Goal: Entertainment & Leisure: Consume media (video, audio)

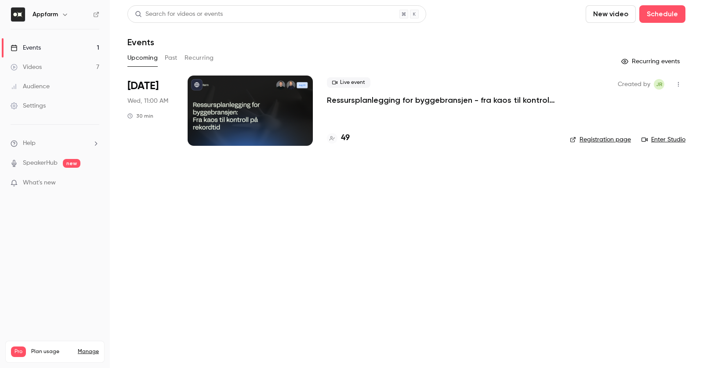
click at [375, 96] on p "Ressursplanlegging for byggebransjen - fra kaos til kontroll på rekordtid" at bounding box center [441, 100] width 229 height 11
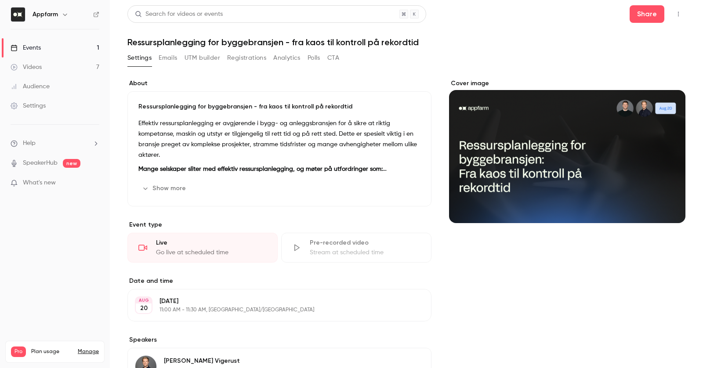
click at [249, 59] on button "Registrations" at bounding box center [246, 58] width 39 height 14
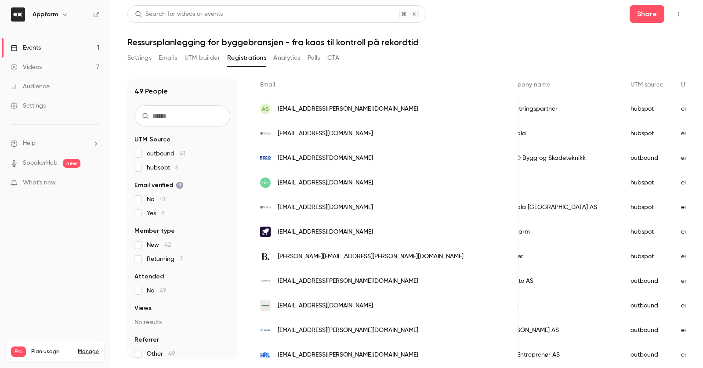
scroll to position [65, 0]
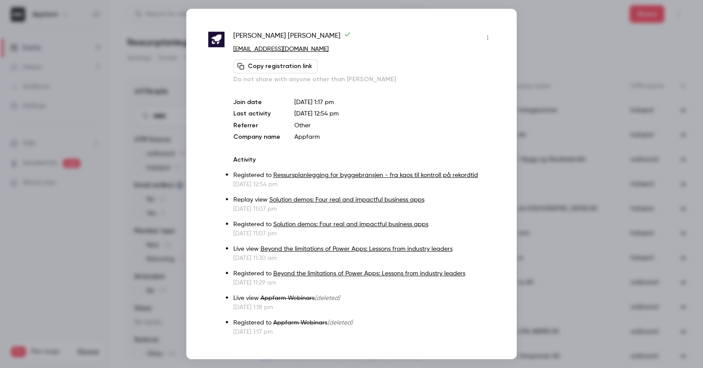
click at [566, 227] on div at bounding box center [351, 184] width 703 height 368
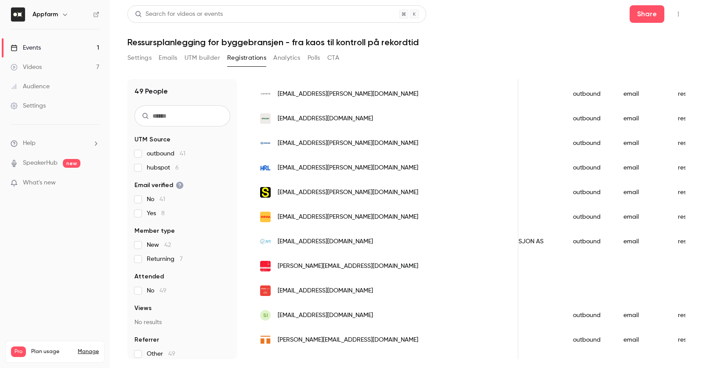
scroll to position [0, 0]
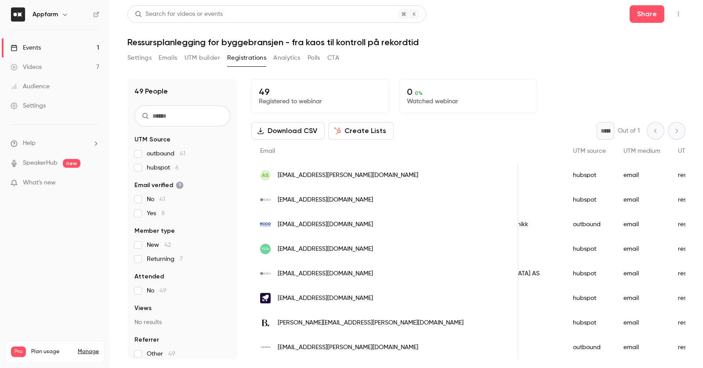
click at [477, 47] on h1 "Ressursplanlegging for byggebransjen - fra kaos til kontroll på rekordtid" at bounding box center [406, 42] width 558 height 11
click at [72, 69] on link "Videos 7" at bounding box center [55, 67] width 110 height 19
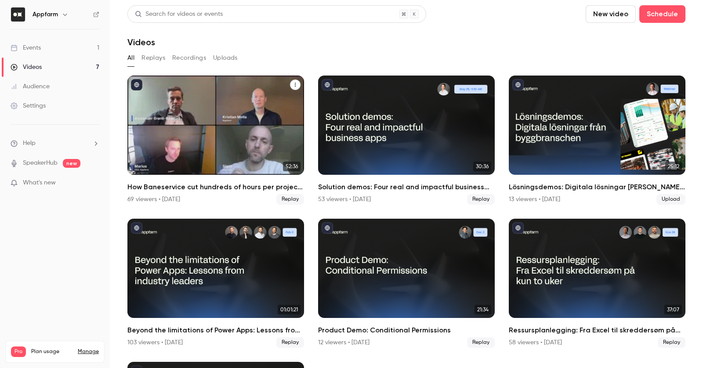
click at [188, 116] on div "How Baneservice cut hundreds of hours per project with AI no-code solution" at bounding box center [215, 125] width 177 height 99
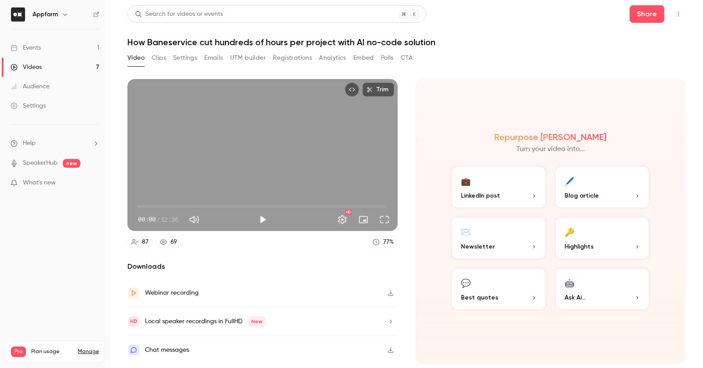
click at [157, 56] on button "Clips" at bounding box center [159, 58] width 14 height 14
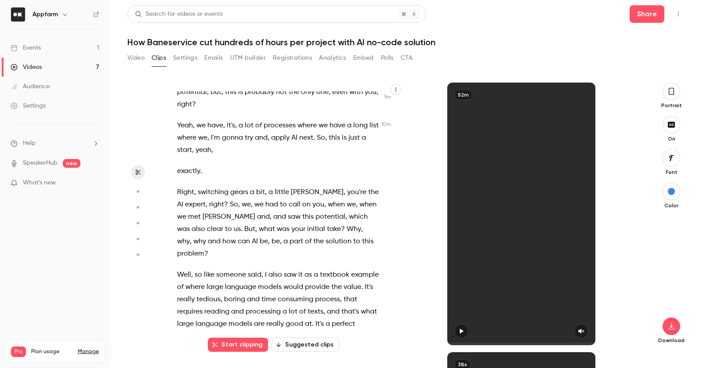
scroll to position [2133, 0]
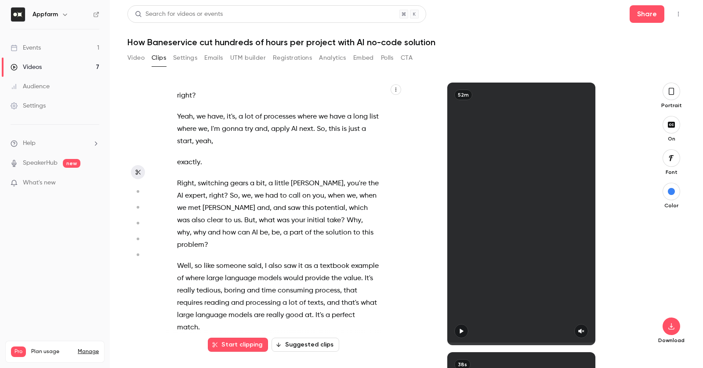
click at [219, 156] on p "exactly ." at bounding box center [278, 162] width 202 height 12
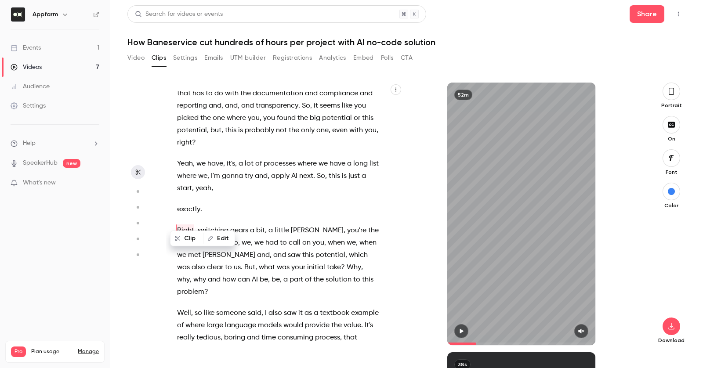
scroll to position [433, 0]
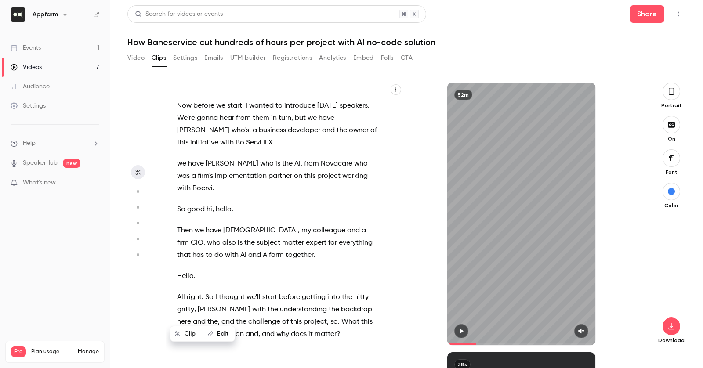
click at [278, 240] on p "Then we have [PERSON_NAME] , my colleague and a firm CIO , who also is the subj…" at bounding box center [278, 242] width 202 height 37
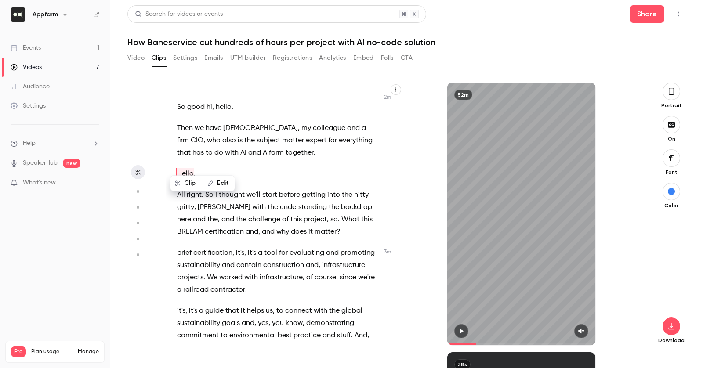
scroll to position [536, 0]
click at [365, 223] on p "All right . So I thought we'll start before getting into the nitty gritty , [PE…" at bounding box center [278, 212] width 202 height 49
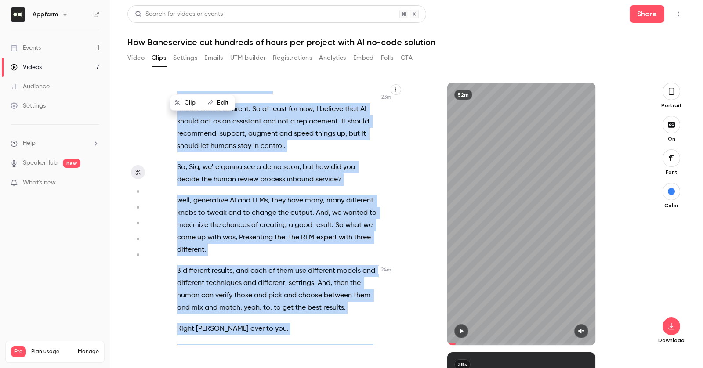
scroll to position [5022, 0]
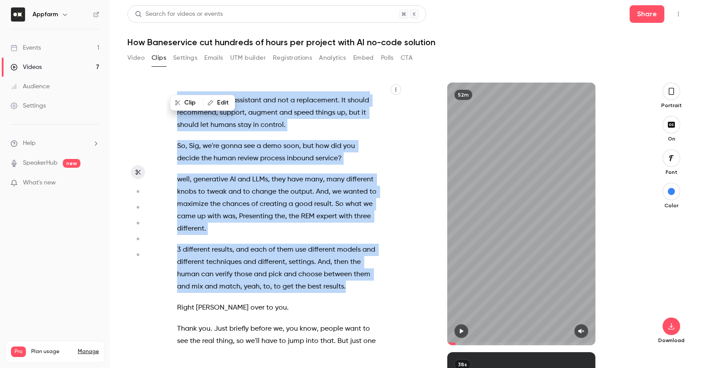
drag, startPoint x: 167, startPoint y: 186, endPoint x: 356, endPoint y: 234, distance: 194.8
click at [356, 234] on div "Hello everybody and welcome to a new Air webinar . [DATE] team is putting AI to…" at bounding box center [282, 218] width 232 height 254
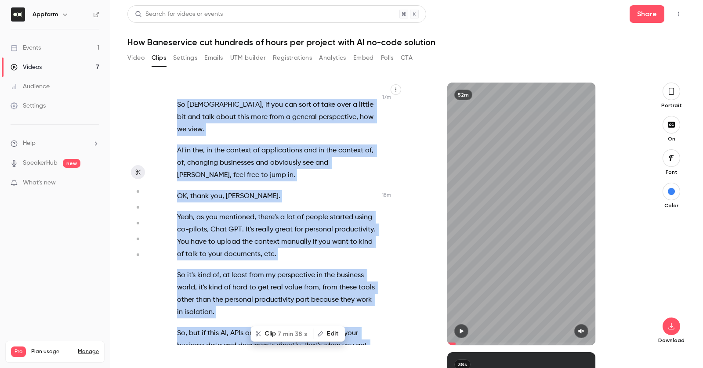
type input "******"
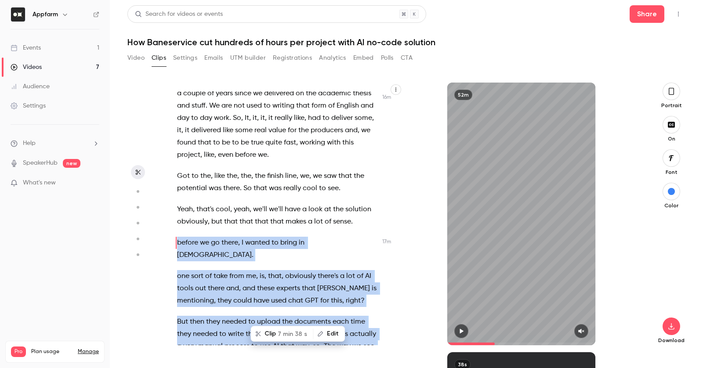
copy div "before we go there , I wanted to bring in [DEMOGRAPHIC_DATA] . one sort of take…"
